Goal: Task Accomplishment & Management: Manage account settings

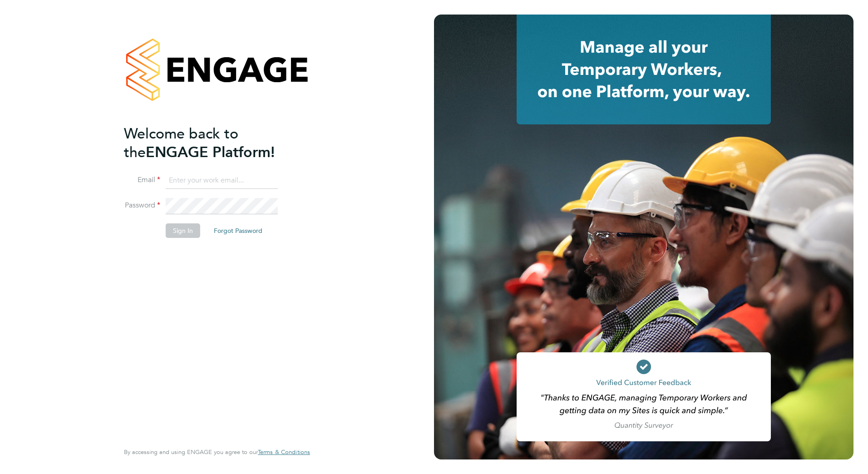
type input "matthew.lee@bms.com"
click at [182, 224] on button "Sign In" at bounding box center [183, 230] width 34 height 15
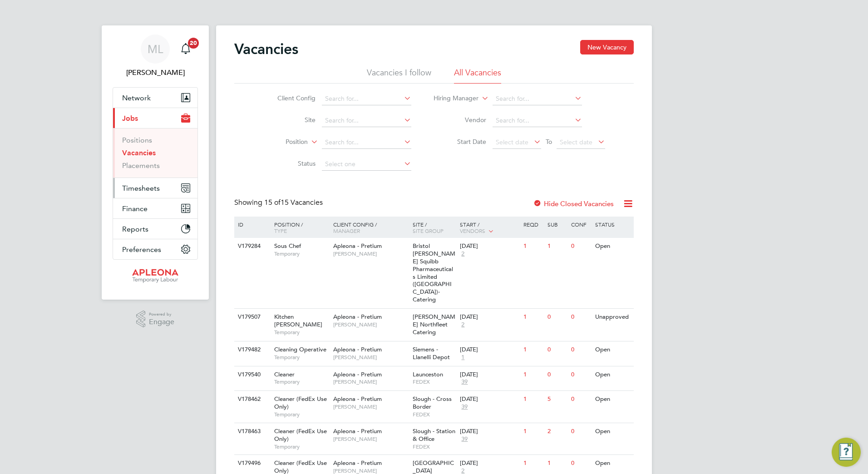
click at [171, 192] on button "Timesheets" at bounding box center [155, 188] width 84 height 20
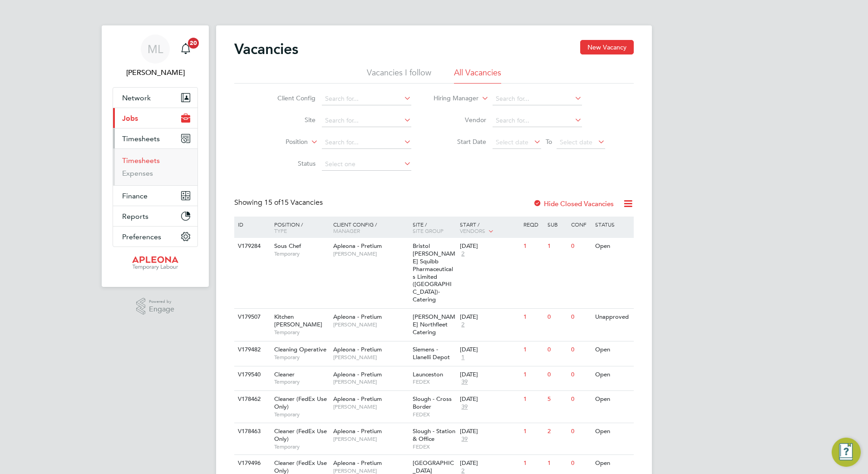
click at [142, 164] on link "Timesheets" at bounding box center [141, 160] width 38 height 9
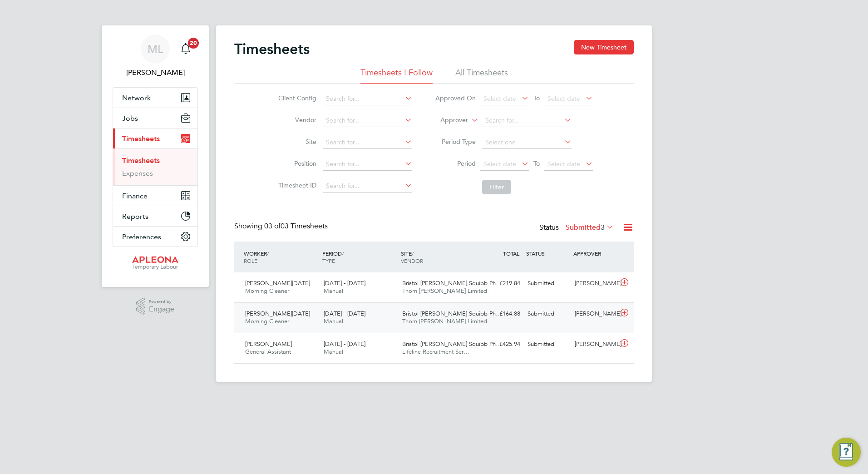
drag, startPoint x: 348, startPoint y: 313, endPoint x: 357, endPoint y: 314, distance: 9.1
click at [348, 313] on span "[DATE] - [DATE]" at bounding box center [345, 314] width 42 height 8
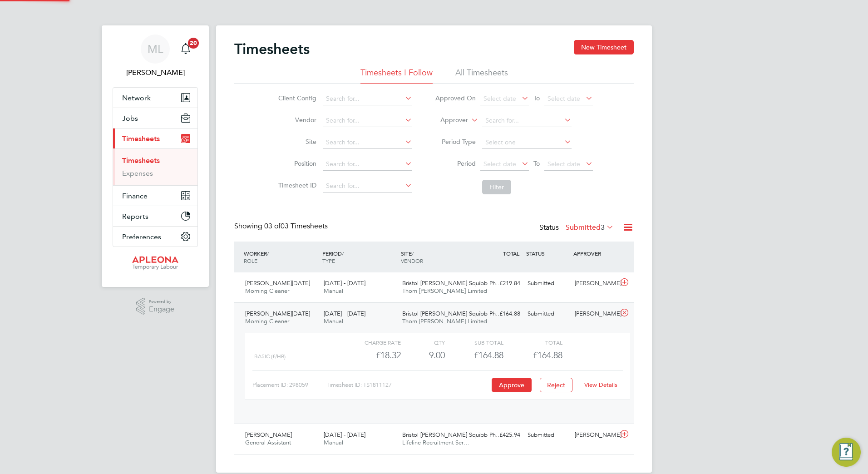
scroll to position [15, 89]
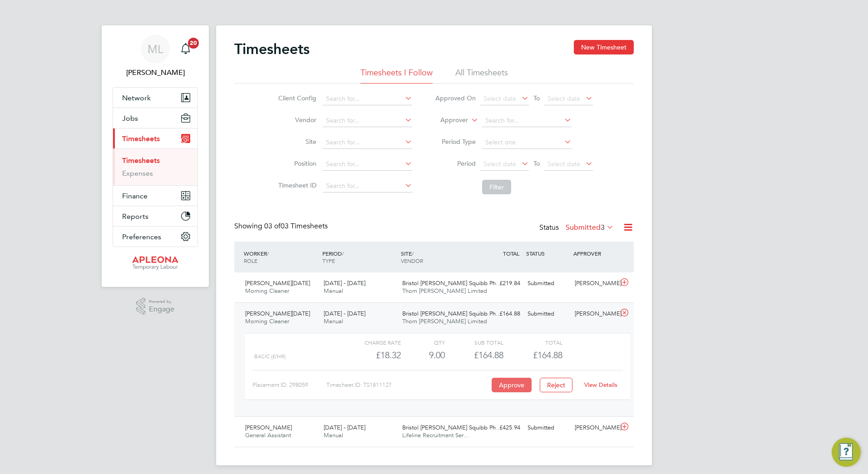
click at [512, 383] on button "Approve" at bounding box center [512, 385] width 40 height 15
click at [395, 429] on div "[DATE] - [DATE] Manual" at bounding box center [359, 431] width 79 height 23
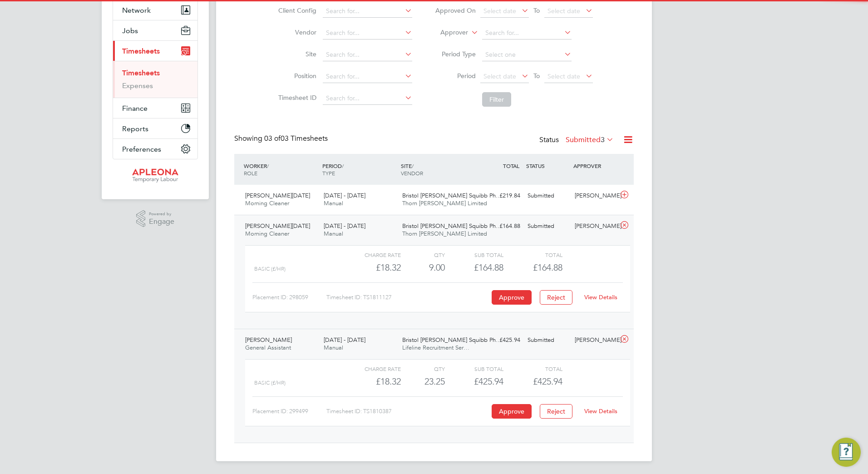
scroll to position [89, 0]
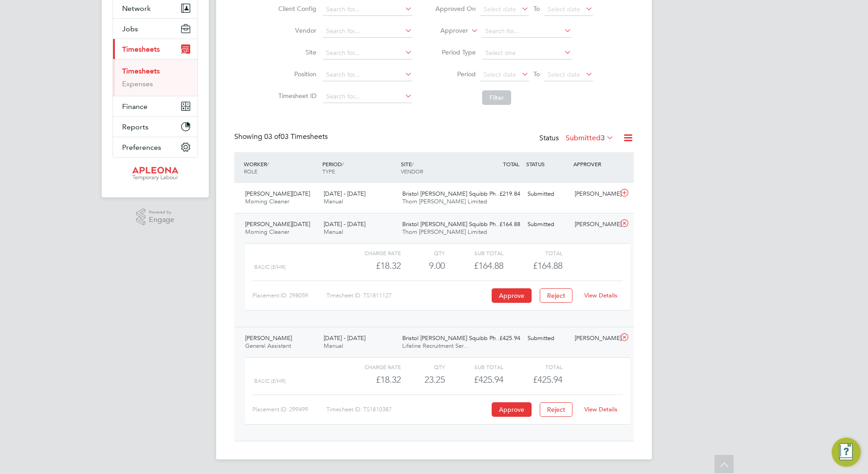
click at [600, 409] on link "View Details" at bounding box center [600, 409] width 33 height 8
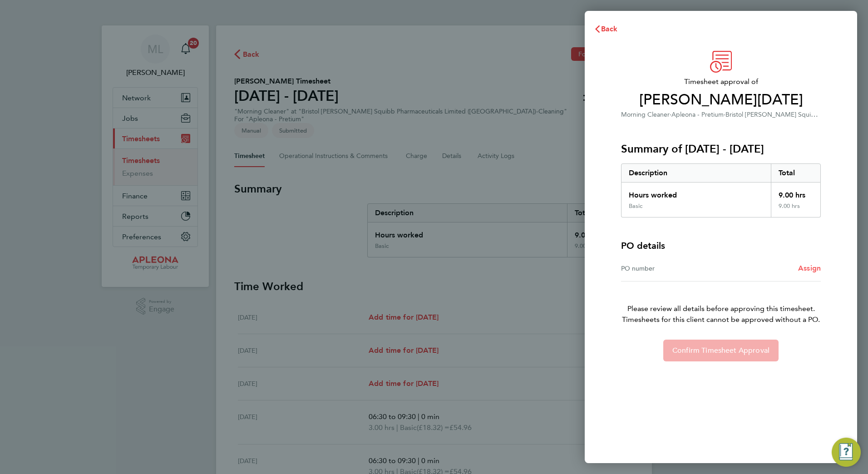
drag, startPoint x: 821, startPoint y: 271, endPoint x: 814, endPoint y: 267, distance: 8.3
click at [821, 271] on div "Timesheet approval of Samaira Raja Morning Cleaner · Apleona - Pretium · Bristo…" at bounding box center [720, 206] width 221 height 310
click at [810, 265] on span "Assign" at bounding box center [809, 268] width 23 height 9
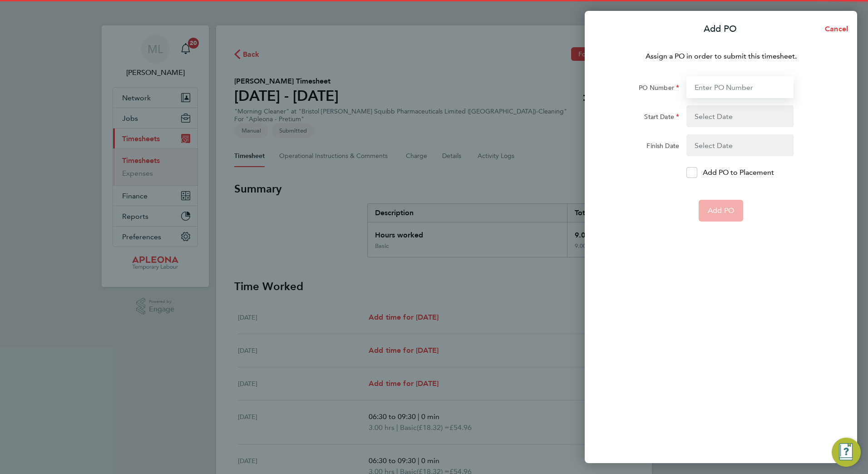
click at [742, 76] on input "PO Number" at bounding box center [739, 87] width 107 height 22
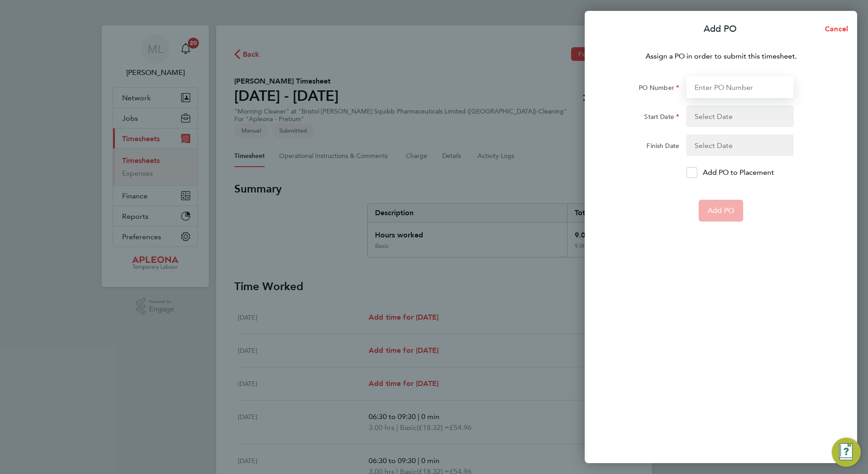
paste input "PO2524100"
type input "PO2524100"
click at [728, 117] on button "button" at bounding box center [739, 116] width 107 height 22
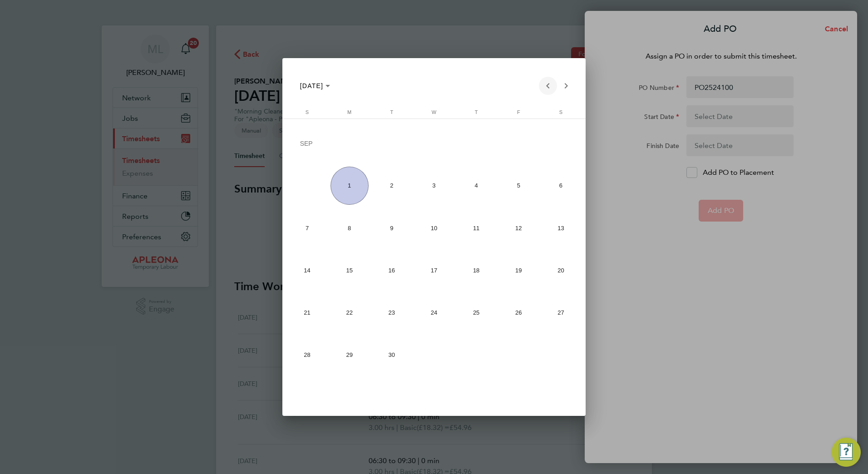
click at [542, 87] on span "Previous month" at bounding box center [548, 86] width 18 height 18
click at [356, 318] on span "25" at bounding box center [349, 314] width 38 height 38
type input "25 Aug 25"
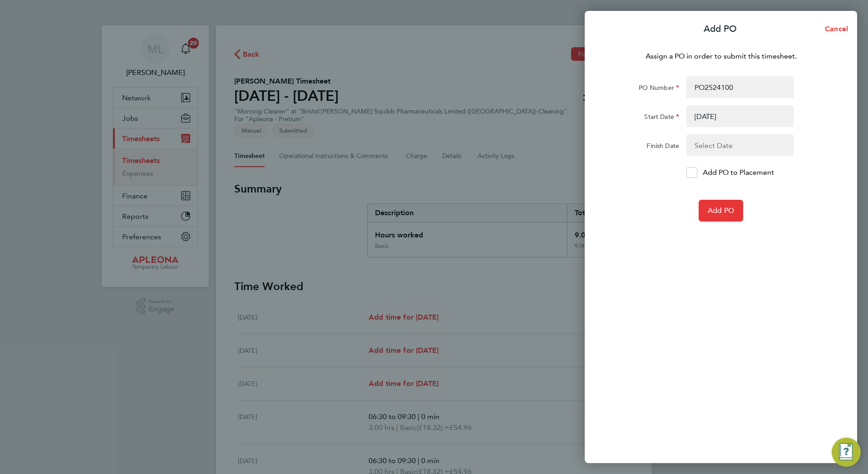
click at [726, 145] on button "button" at bounding box center [739, 145] width 107 height 22
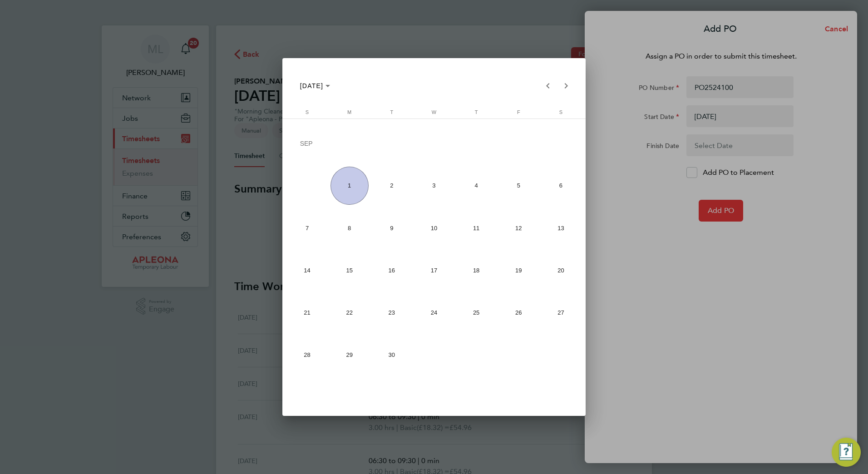
click at [507, 189] on span "5" at bounding box center [518, 186] width 38 height 38
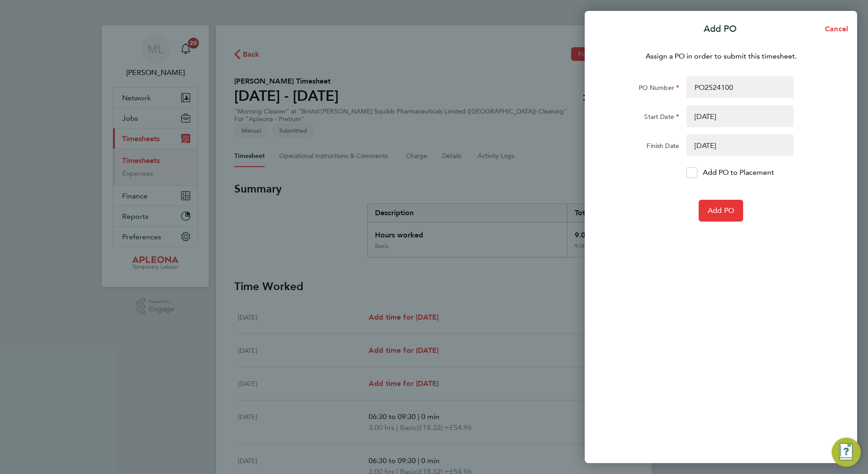
click at [735, 146] on button "button" at bounding box center [739, 145] width 107 height 22
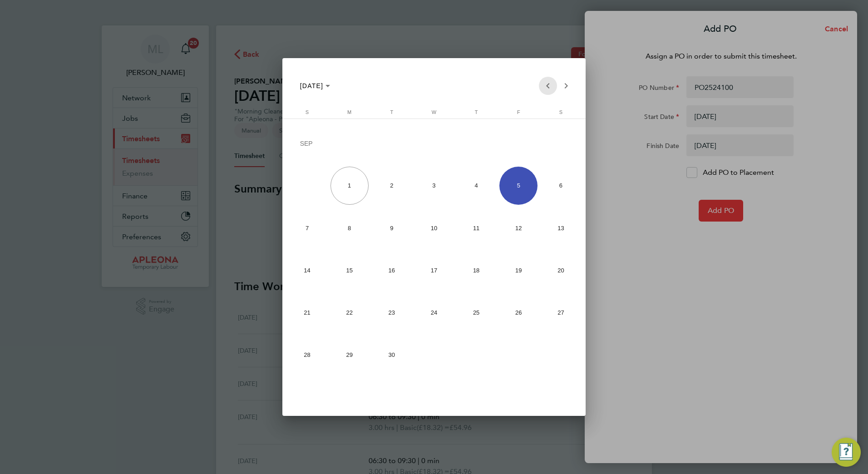
drag, startPoint x: 550, startPoint y: 82, endPoint x: 546, endPoint y: 104, distance: 22.3
click at [551, 83] on span "Previous month" at bounding box center [548, 86] width 18 height 18
click at [517, 317] on span "29" at bounding box center [518, 314] width 38 height 38
type input "29 Aug 25"
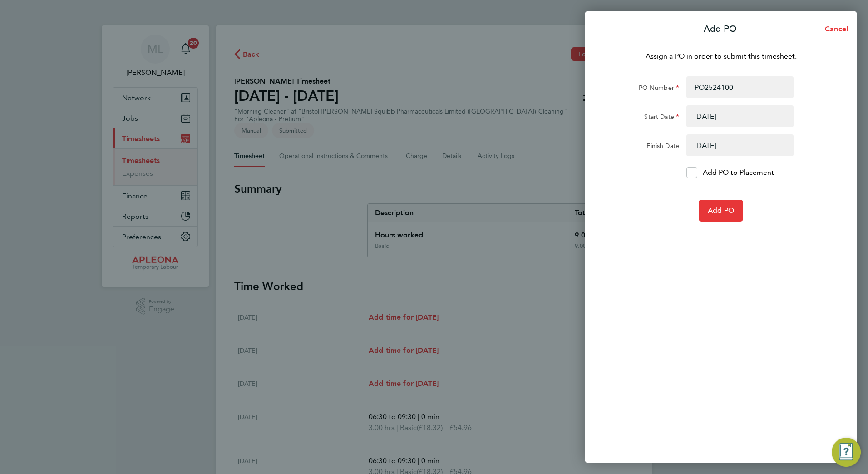
click at [750, 206] on div "Add PO" at bounding box center [720, 211] width 229 height 22
click at [725, 211] on span "Add PO" at bounding box center [721, 210] width 26 height 9
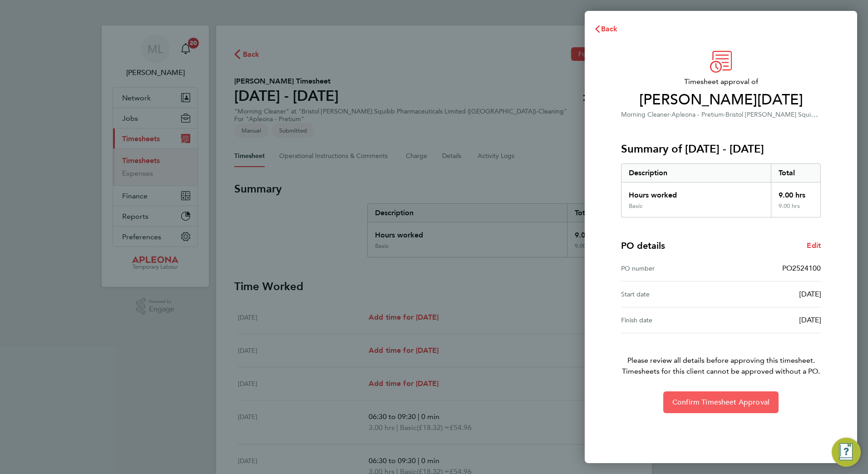
click at [719, 404] on span "Confirm Timesheet Approval" at bounding box center [720, 402] width 97 height 9
